Goal: Task Accomplishment & Management: Use online tool/utility

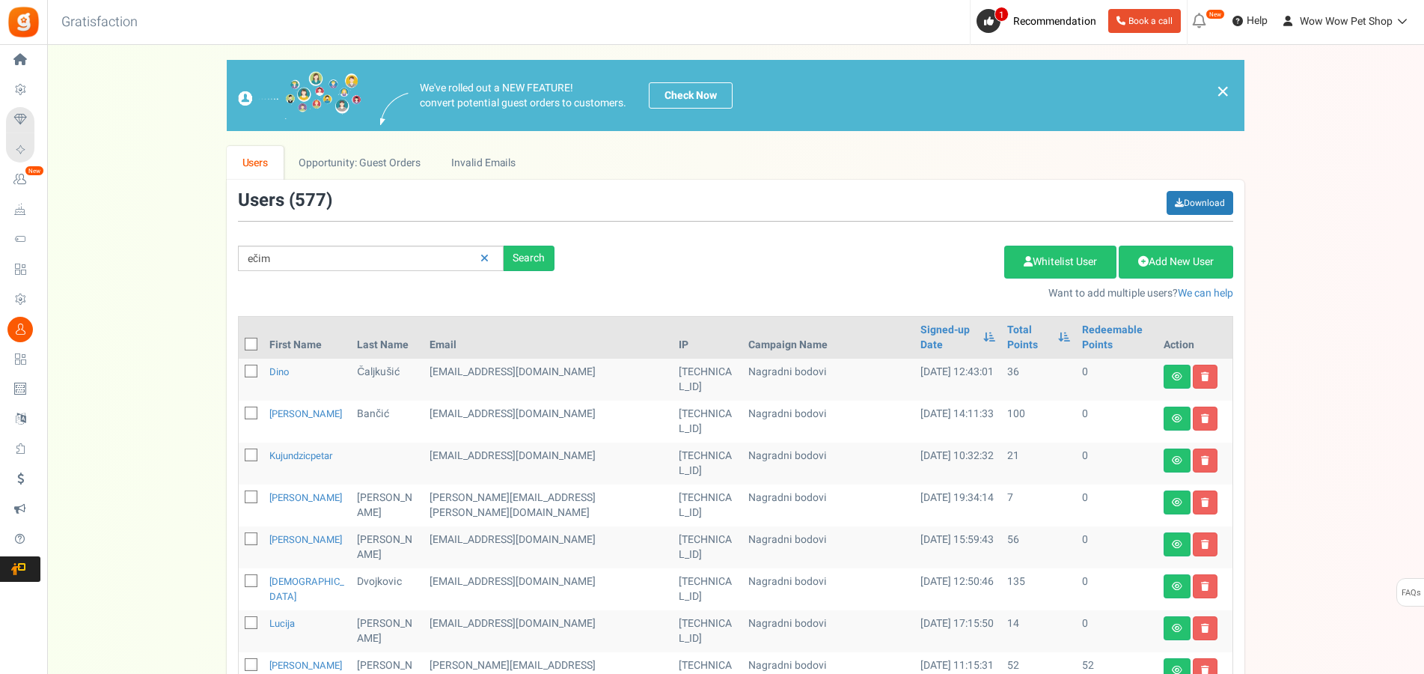
type input "ečim"
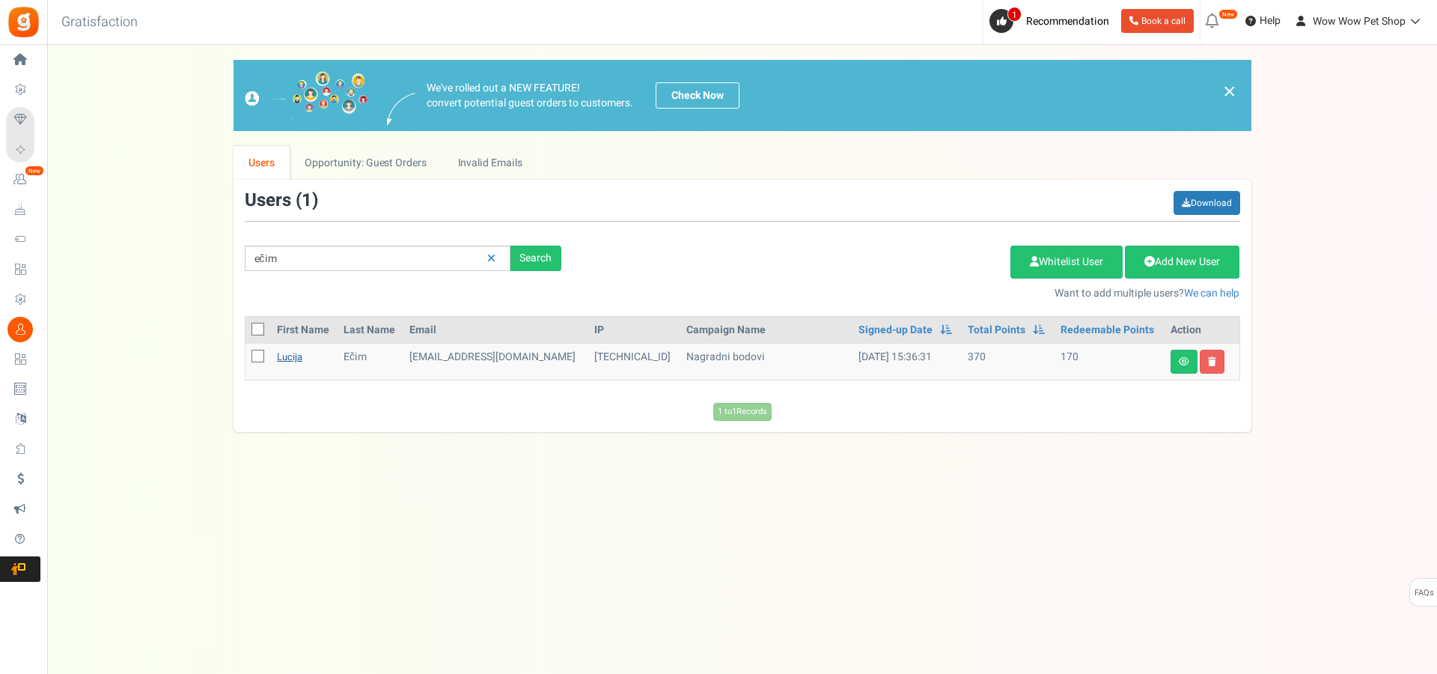
click at [302, 358] on link "Lucija" at bounding box center [289, 357] width 25 height 14
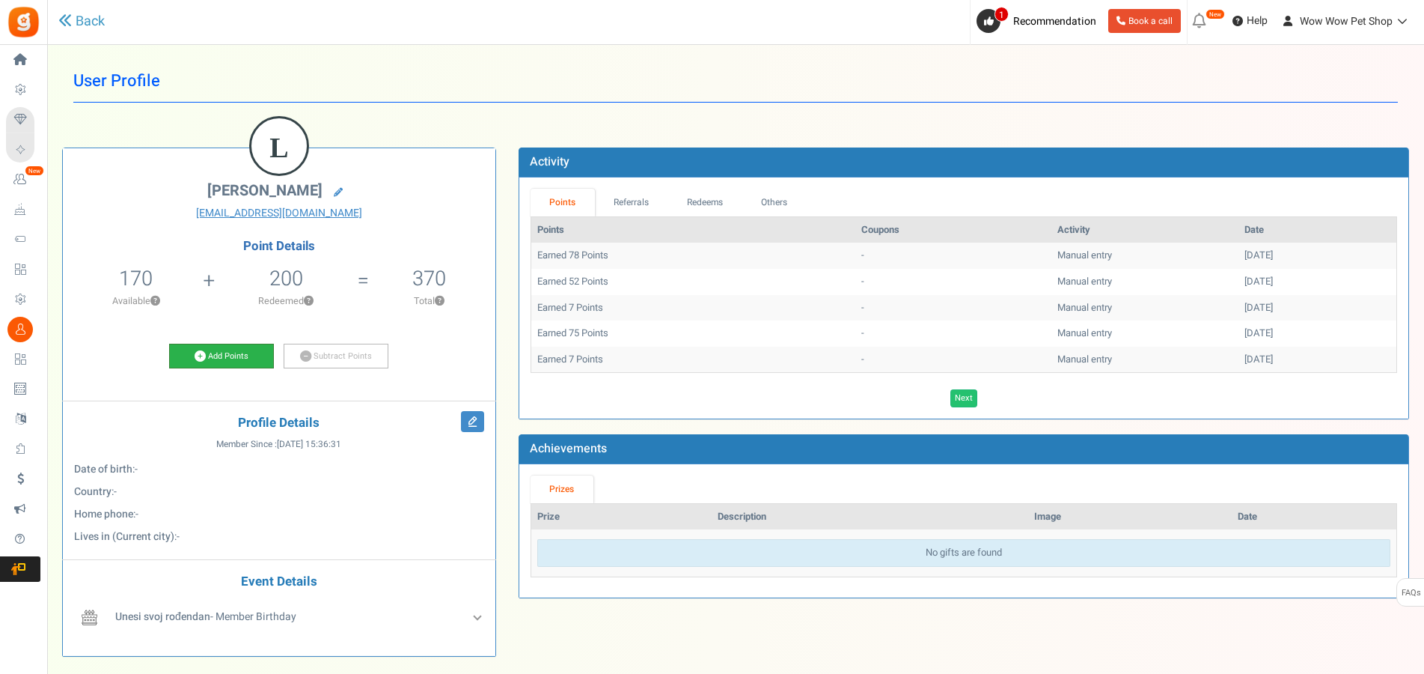
click at [243, 356] on link "Add Points" at bounding box center [221, 356] width 105 height 25
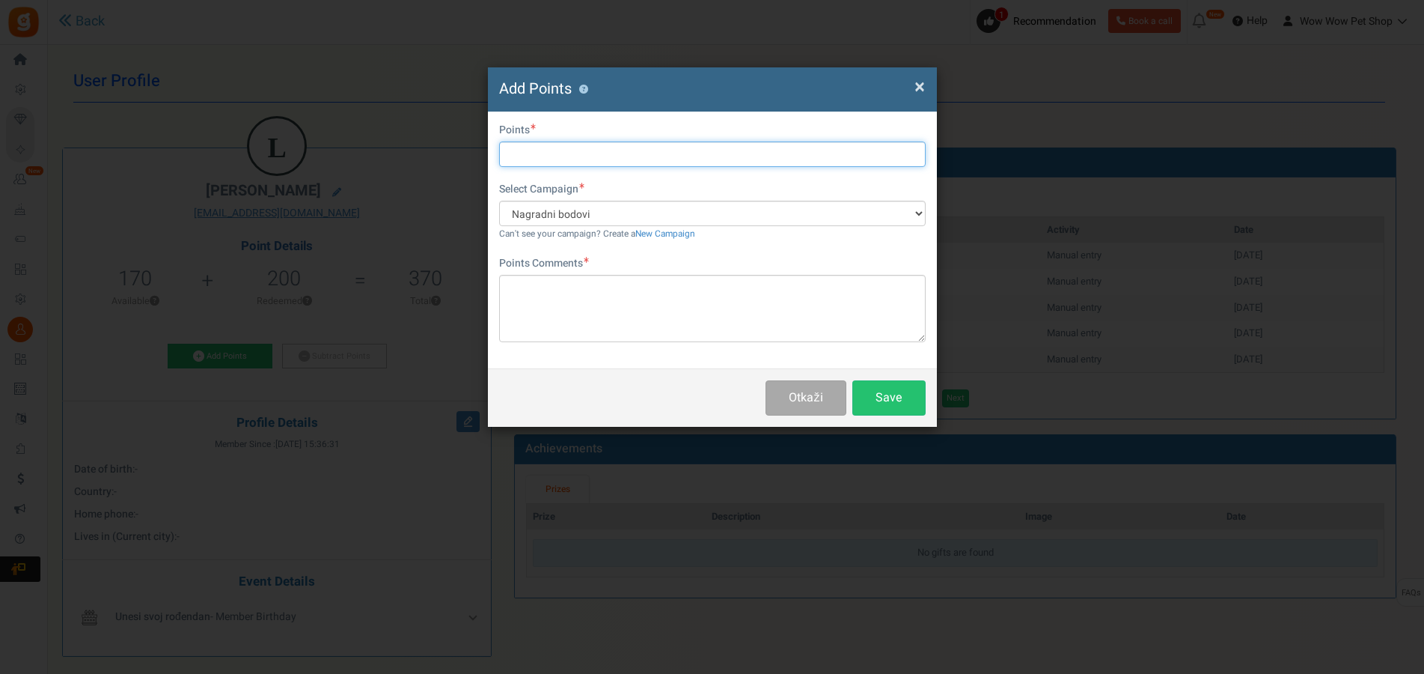
click at [585, 155] on input "text" at bounding box center [712, 153] width 427 height 25
type input "26"
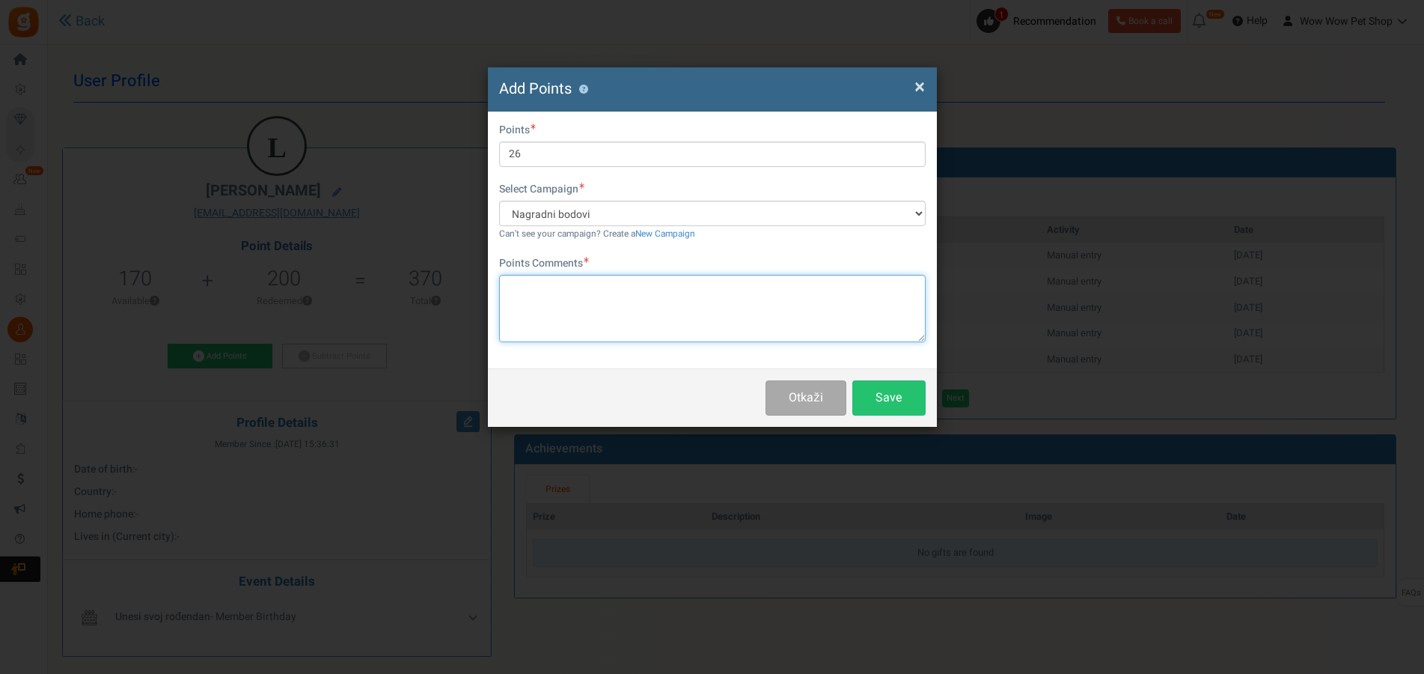
click at [672, 309] on textarea at bounding box center [712, 308] width 427 height 67
type textarea "Račun br. 1438"
click at [892, 392] on button "Save" at bounding box center [888, 397] width 73 height 35
